Goal: Information Seeking & Learning: Learn about a topic

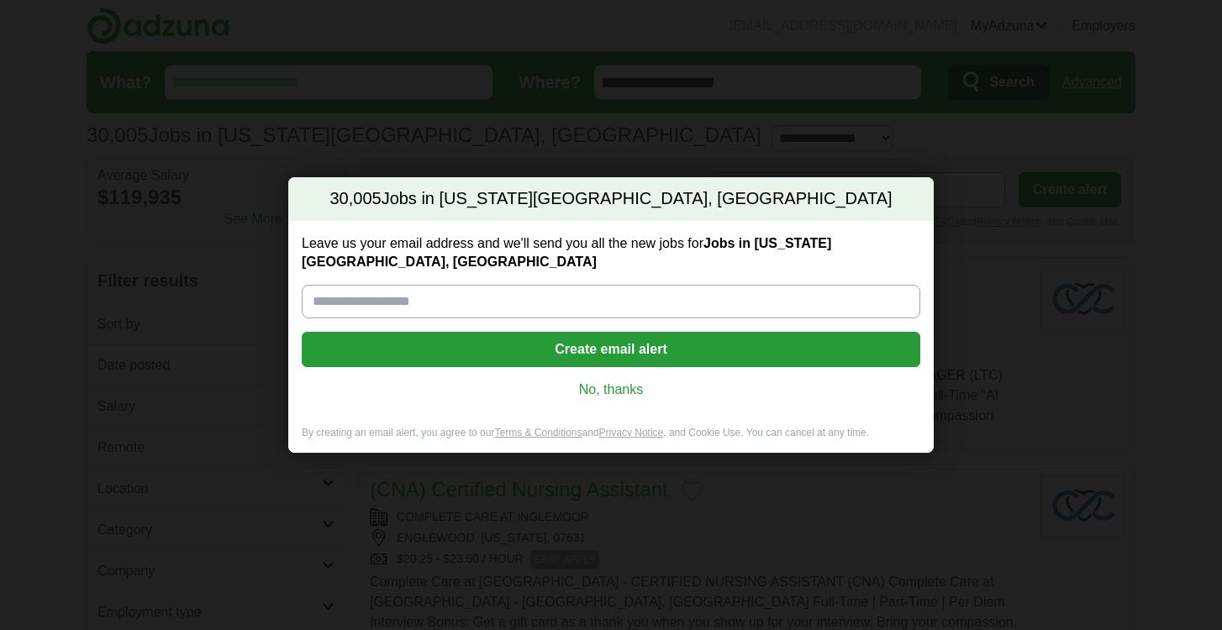
click at [627, 381] on link "No, thanks" at bounding box center [611, 390] width 592 height 18
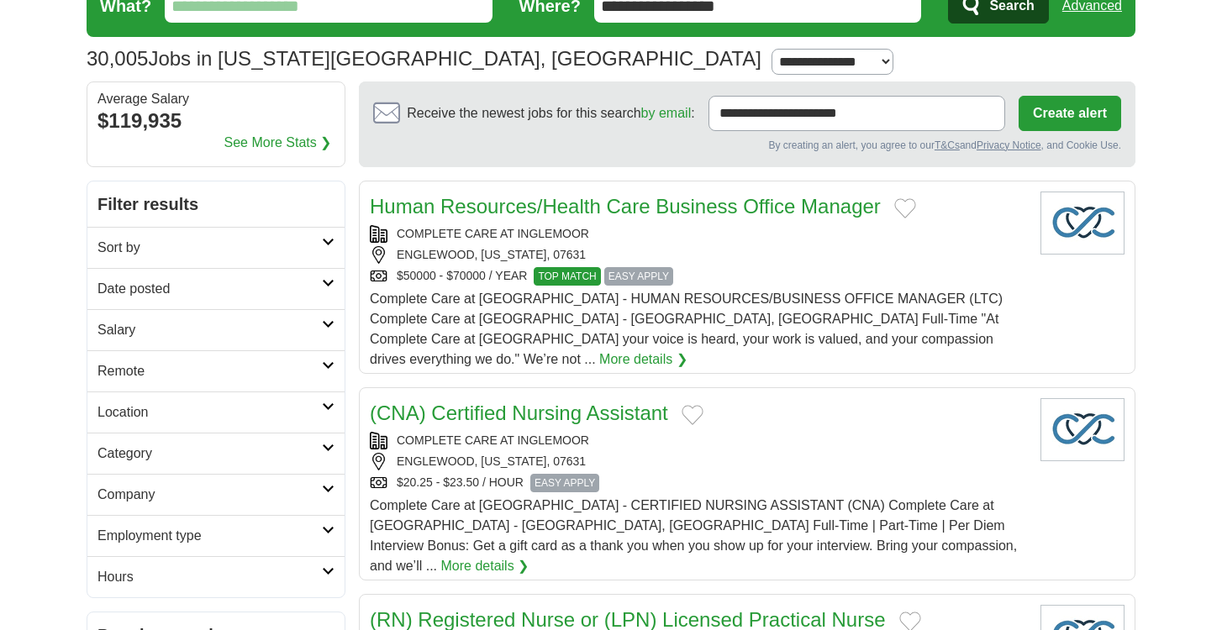
scroll to position [102, 0]
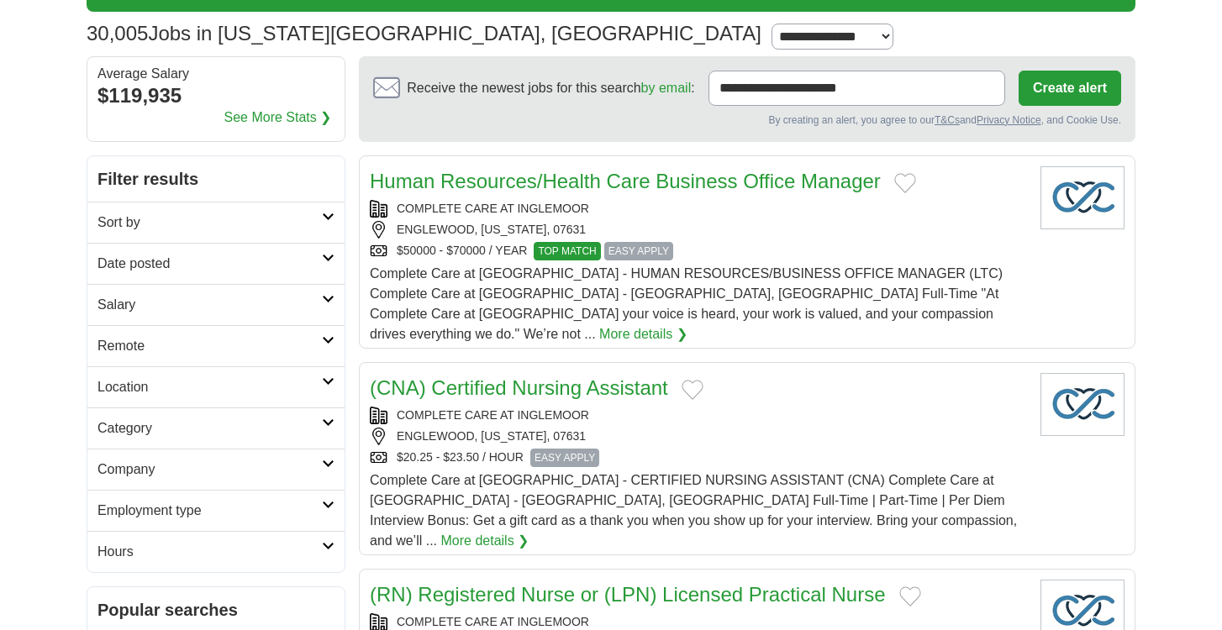
click at [298, 385] on h2 "Location" at bounding box center [209, 387] width 224 height 20
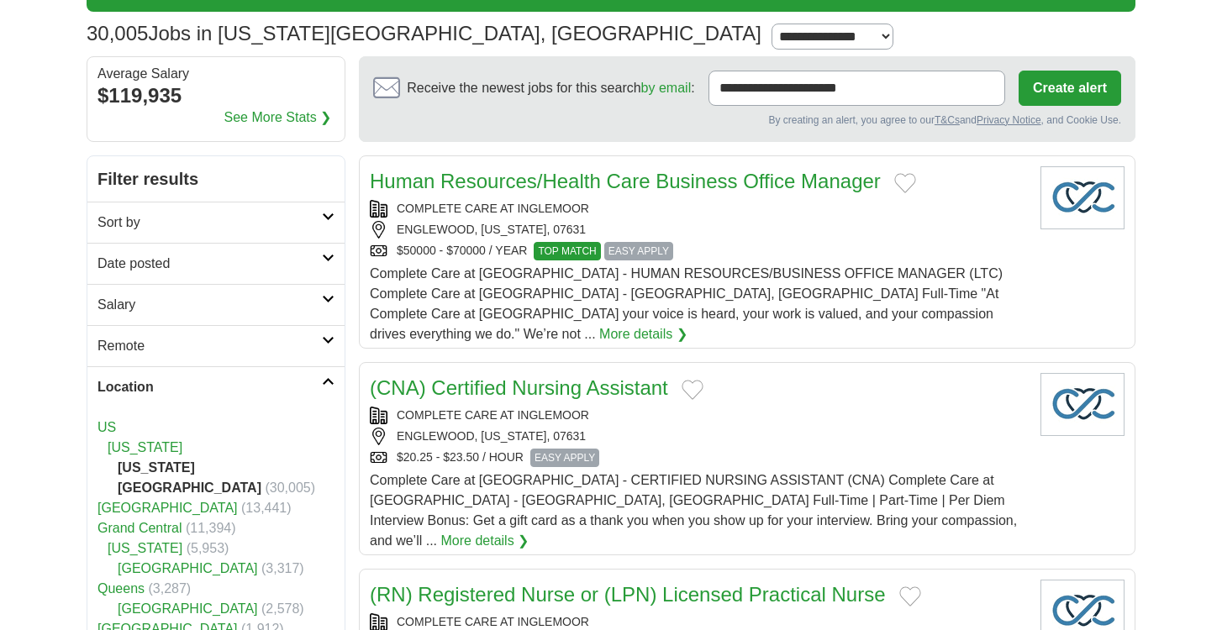
click at [321, 377] on h2 "Location" at bounding box center [209, 387] width 224 height 20
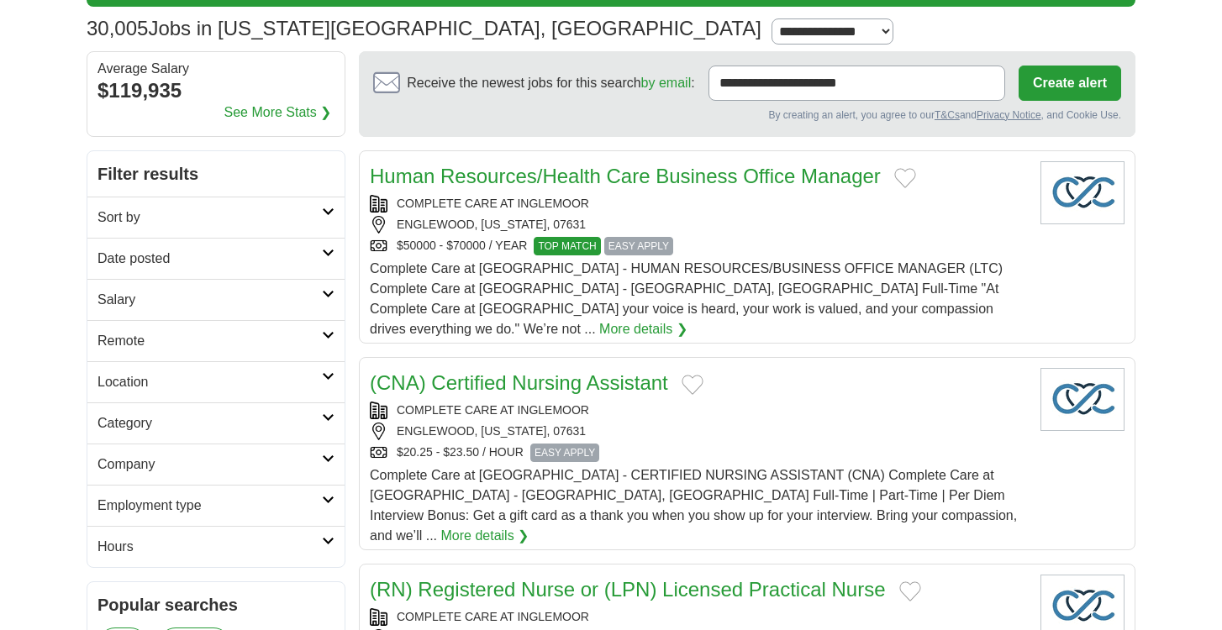
scroll to position [0, 0]
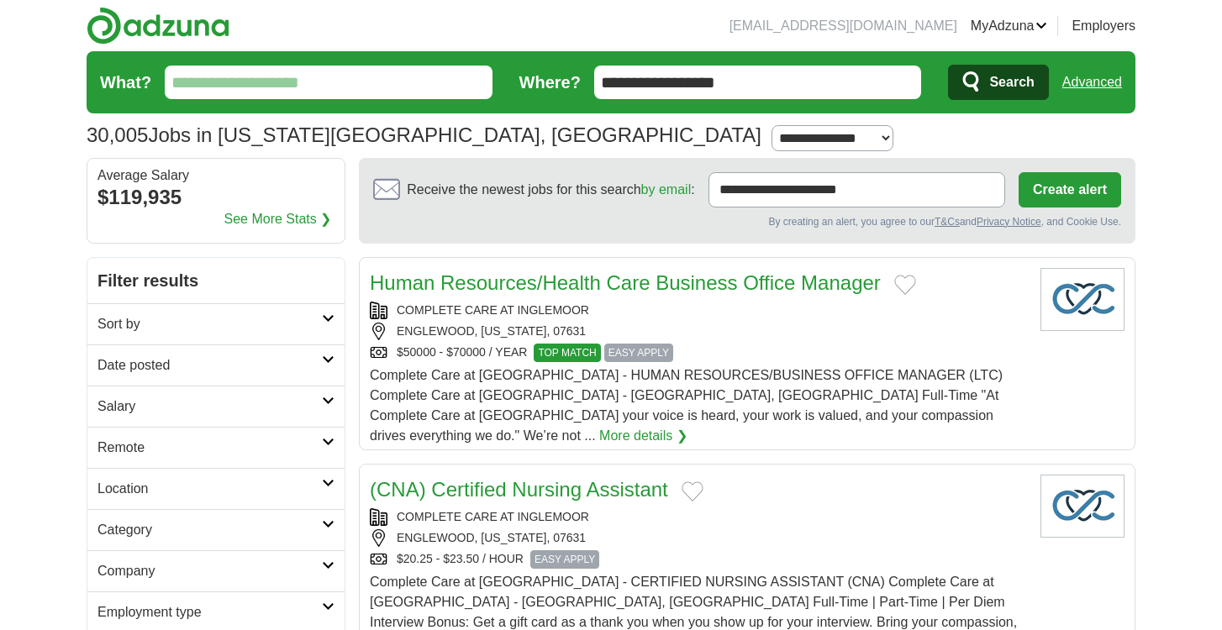
click at [398, 86] on input "What?" at bounding box center [329, 83] width 328 height 34
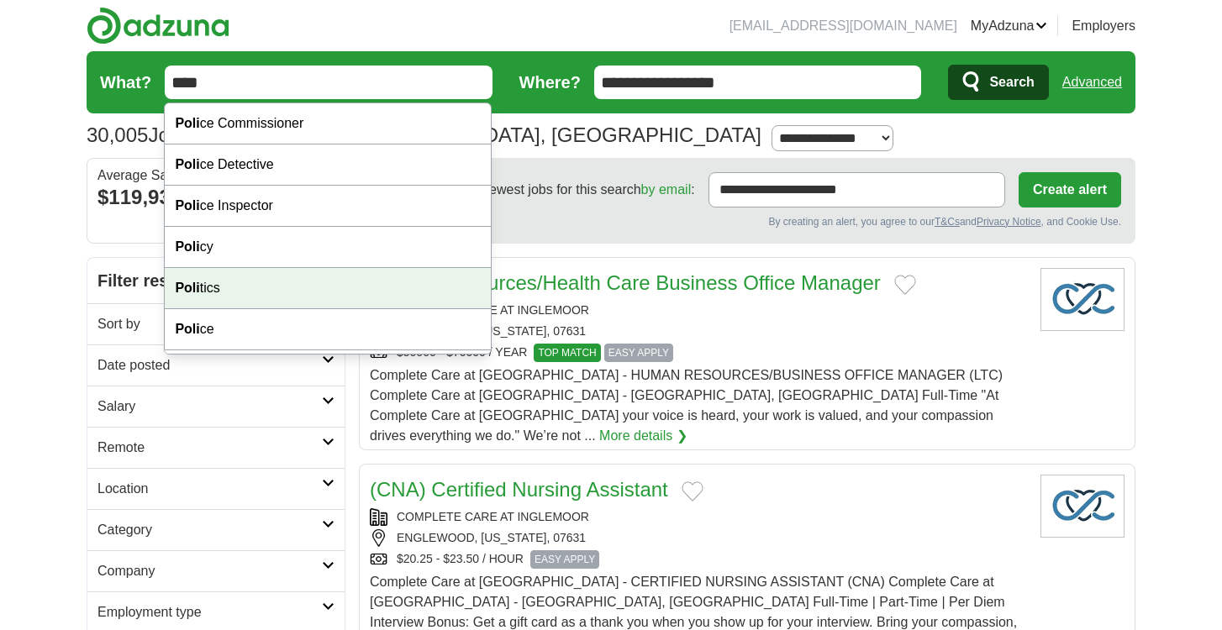
click at [344, 277] on div "Poli tics" at bounding box center [328, 288] width 326 height 41
type input "********"
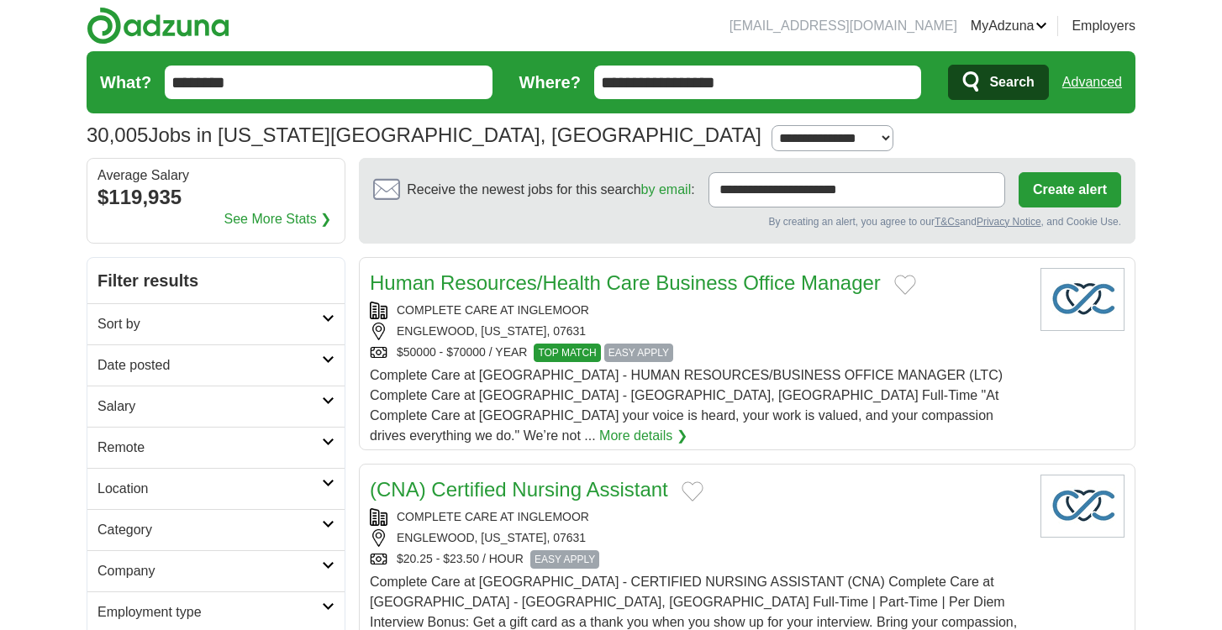
click at [997, 86] on span "Search" at bounding box center [1011, 83] width 45 height 34
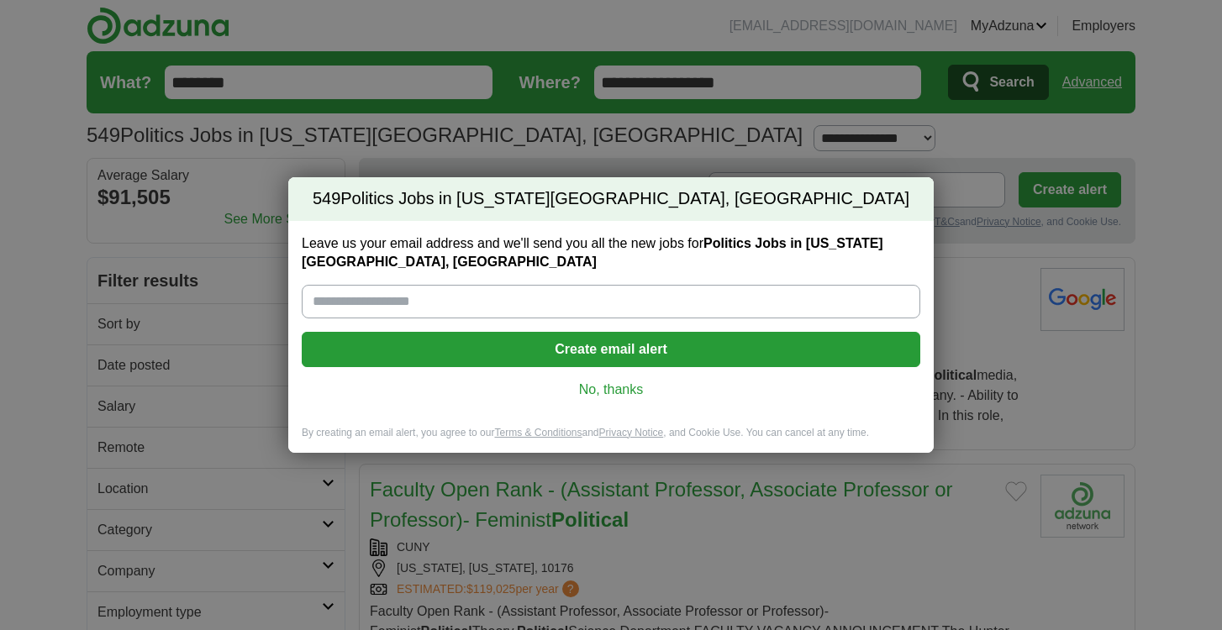
click at [608, 387] on link "No, thanks" at bounding box center [611, 390] width 592 height 18
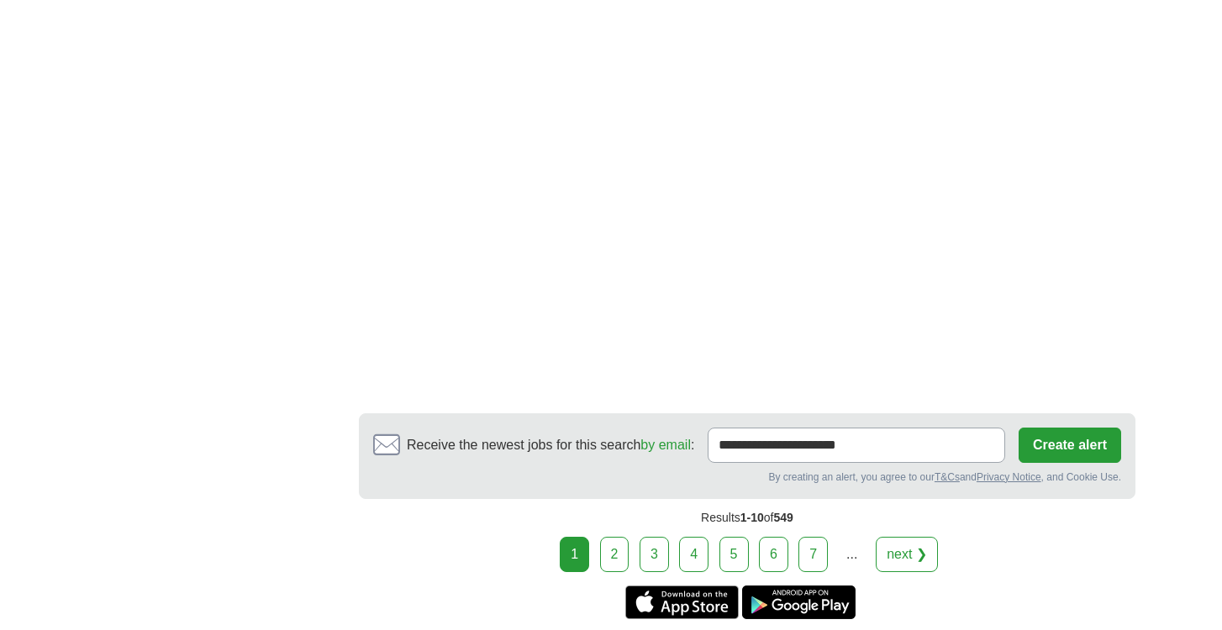
scroll to position [3232, 0]
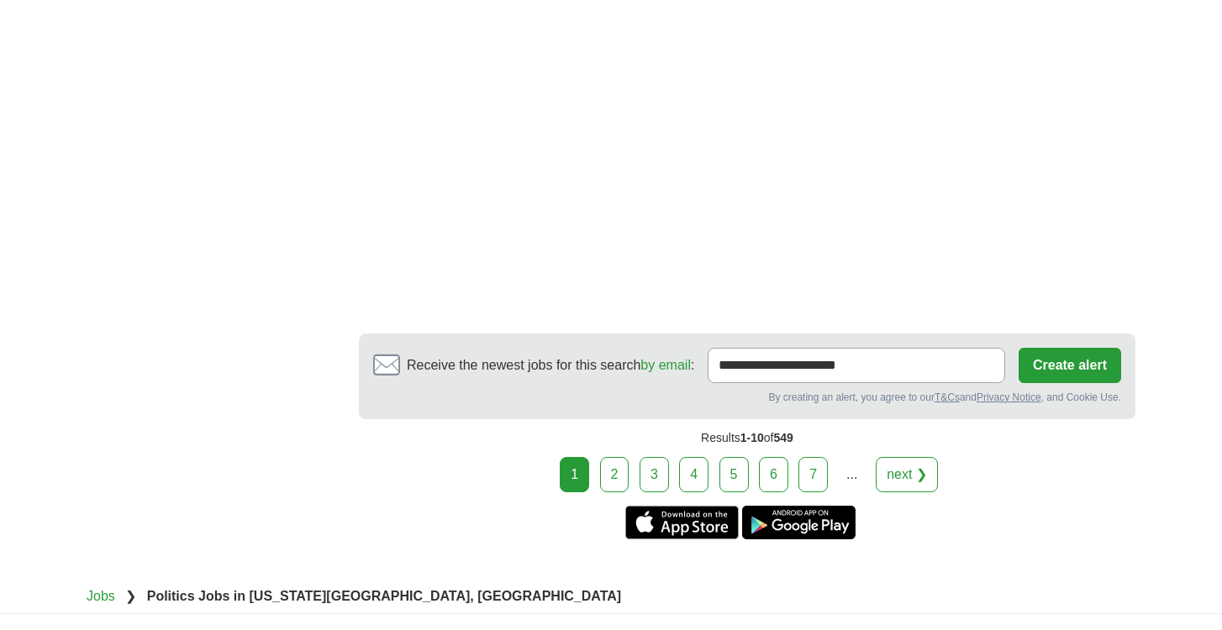
click at [603, 492] on link "2" at bounding box center [614, 474] width 29 height 35
click at [618, 480] on link "2" at bounding box center [614, 474] width 29 height 35
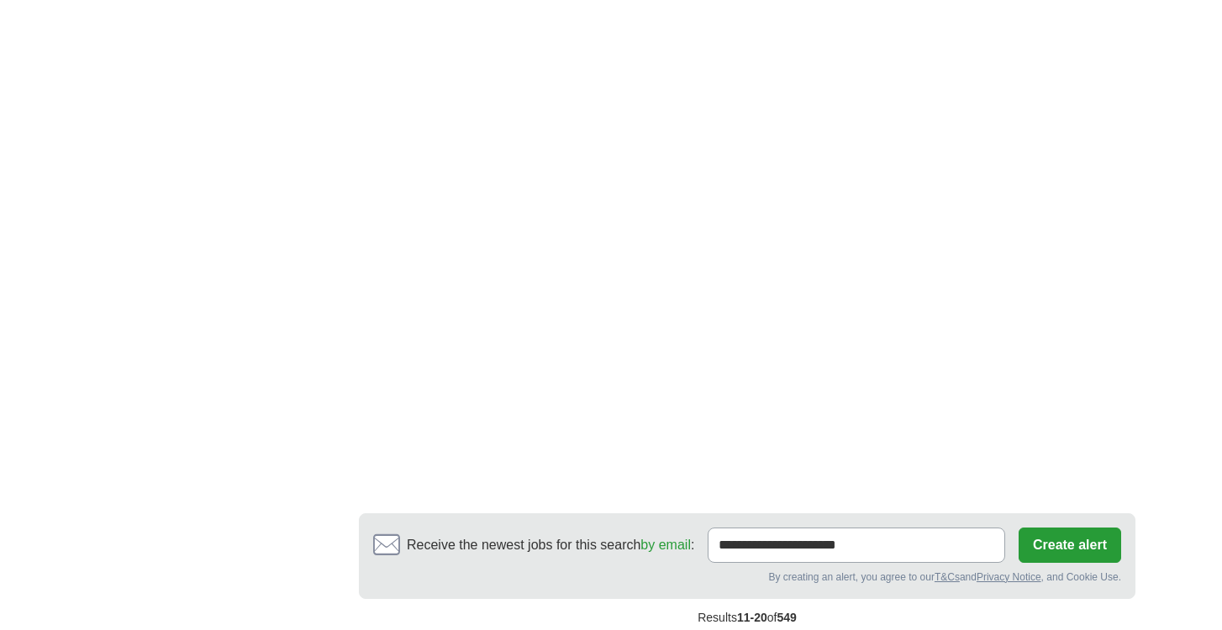
scroll to position [3094, 0]
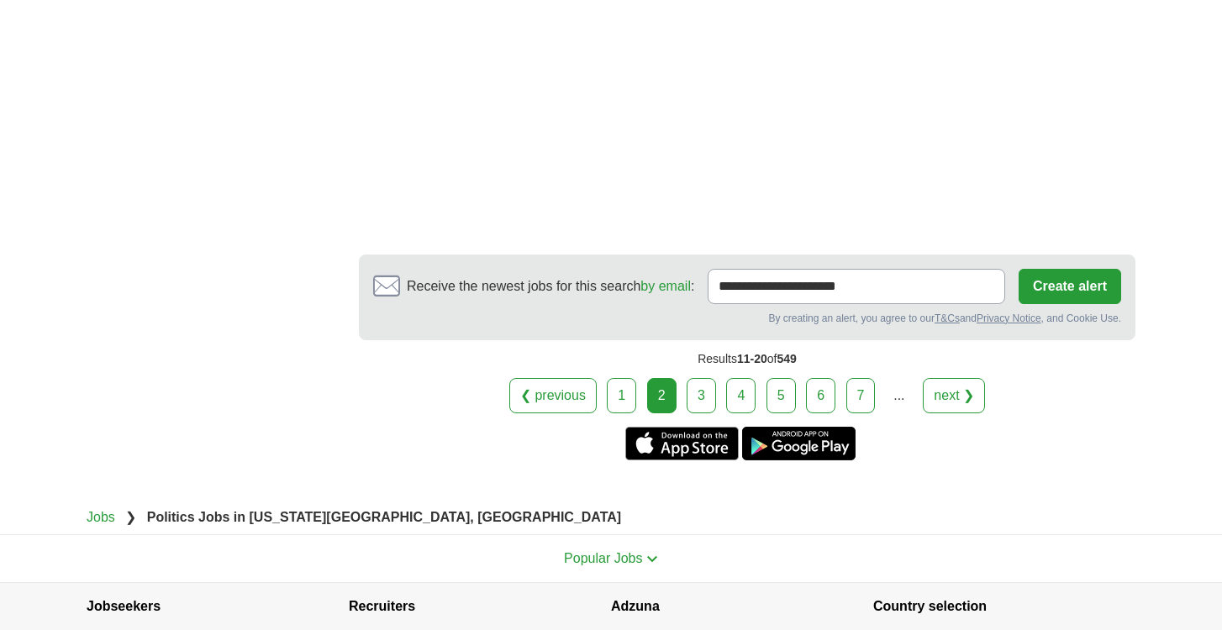
click at [693, 407] on link "3" at bounding box center [701, 395] width 29 height 35
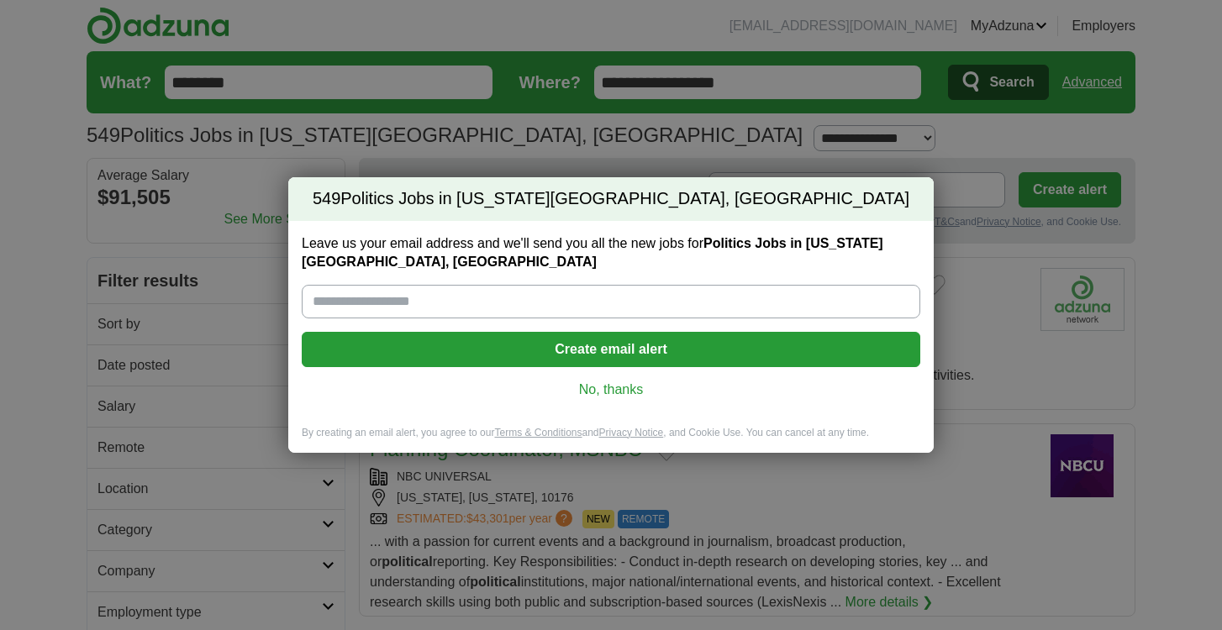
click at [604, 394] on link "No, thanks" at bounding box center [611, 390] width 592 height 18
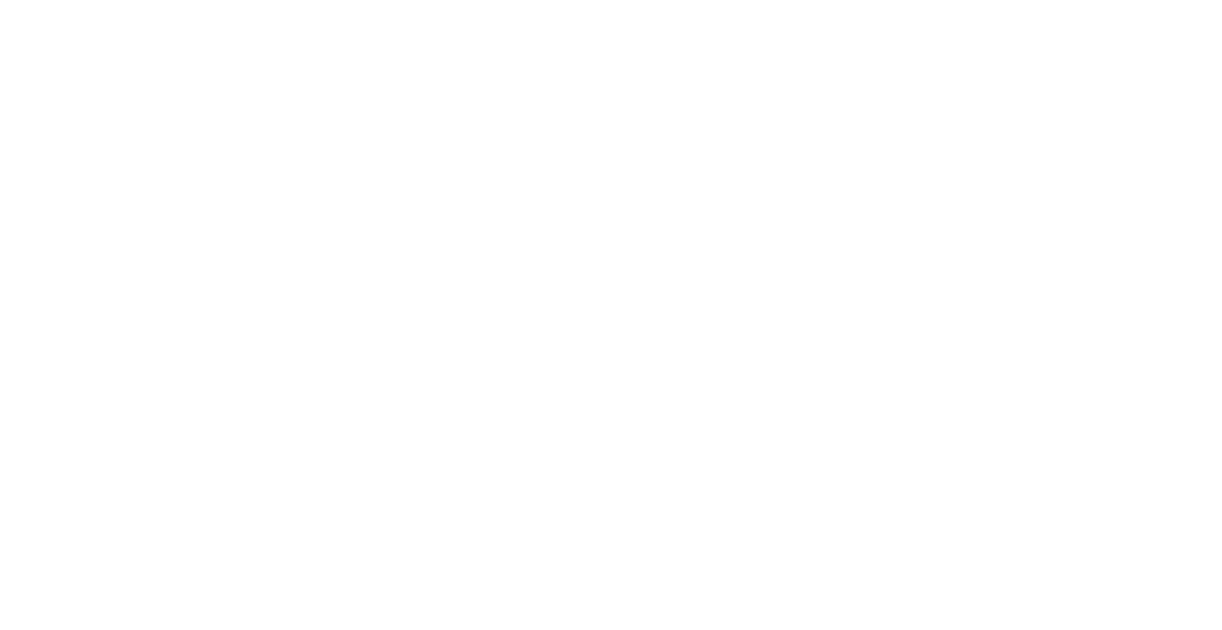
scroll to position [2845, 0]
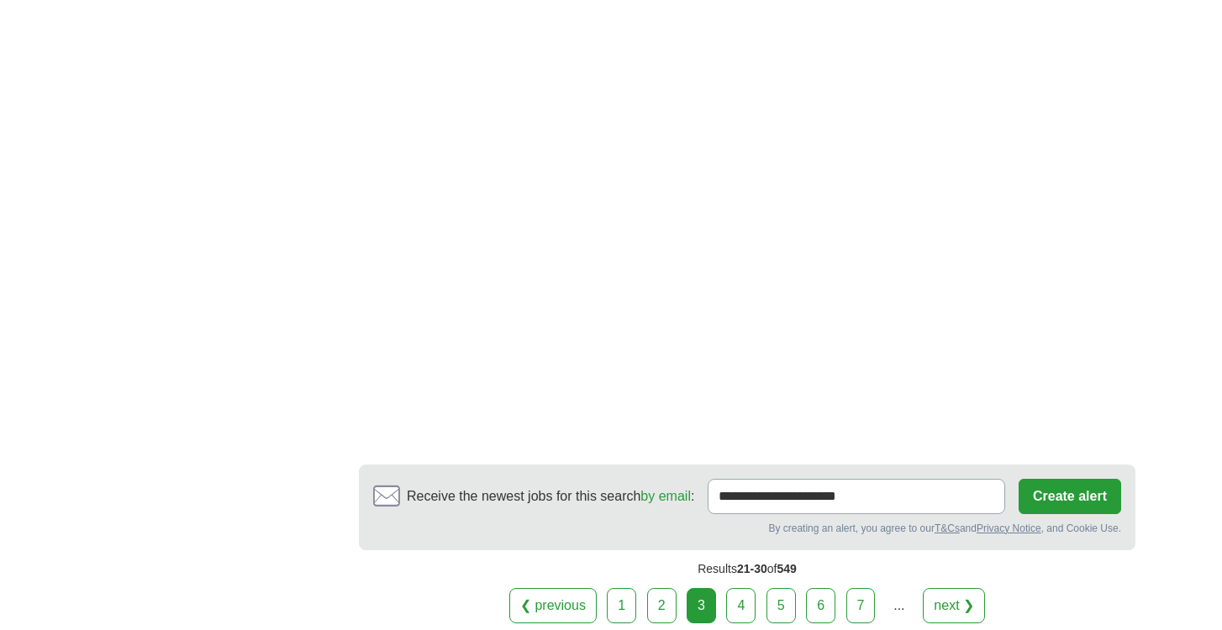
click at [735, 617] on link "4" at bounding box center [740, 605] width 29 height 35
